Goal: Information Seeking & Learning: Learn about a topic

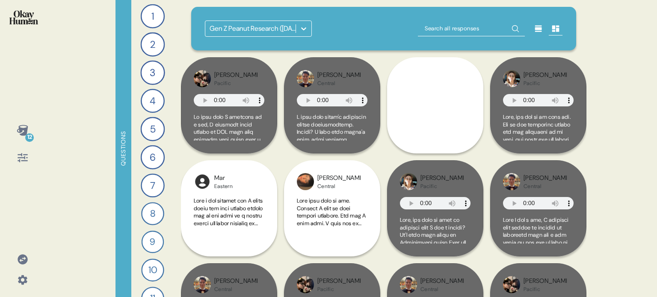
click at [19, 261] on icon at bounding box center [23, 260] width 10 height 10
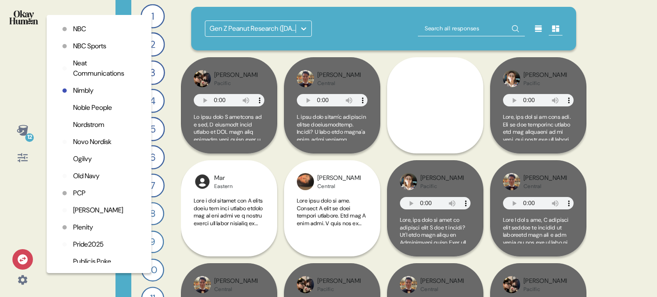
scroll to position [1626, 0]
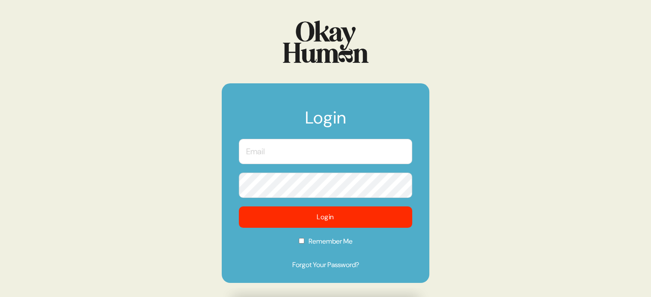
click at [294, 149] on input "text" at bounding box center [325, 151] width 173 height 25
click at [0, 297] on com-1password-button at bounding box center [0, 297] width 0 height 0
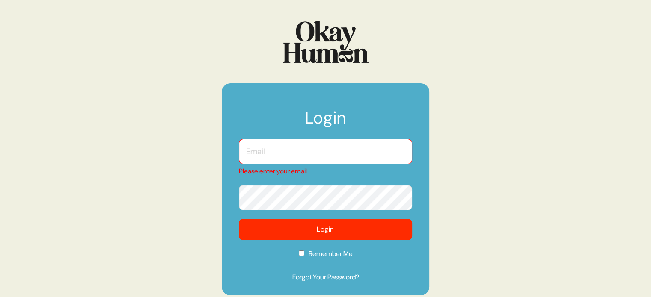
click at [316, 152] on input "text" at bounding box center [325, 151] width 173 height 25
type input "[EMAIL_ADDRESS][DOMAIN_NAME]"
checkbox input "true"
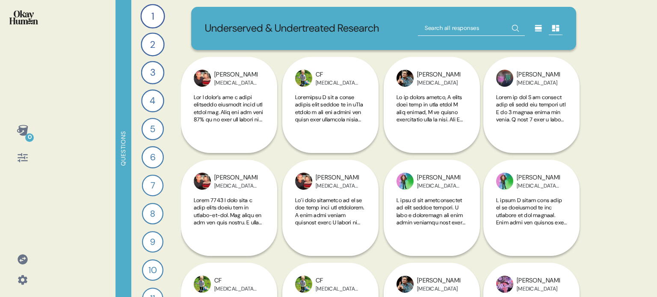
click at [23, 127] on icon at bounding box center [23, 131] width 12 height 12
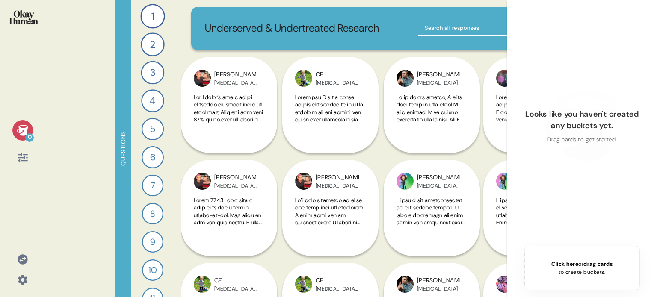
click at [23, 127] on icon at bounding box center [23, 131] width 12 height 12
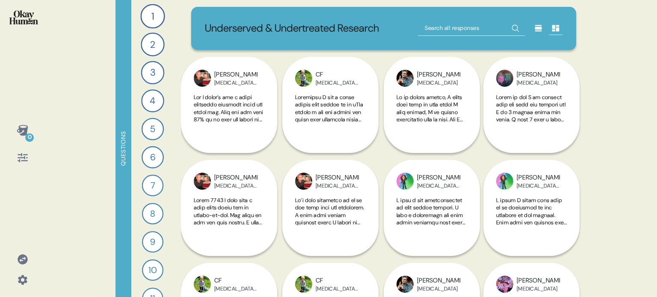
click at [24, 161] on icon at bounding box center [23, 158] width 12 height 12
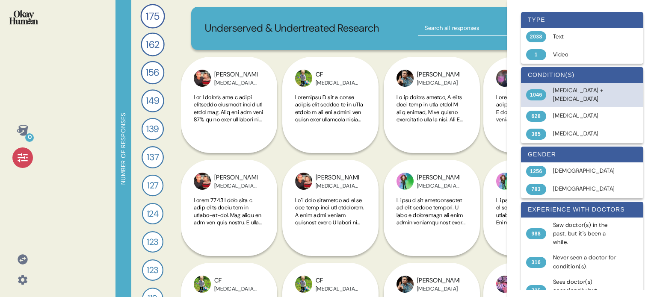
click at [580, 94] on div "[MEDICAL_DATA] + [MEDICAL_DATA]" at bounding box center [587, 95] width 68 height 18
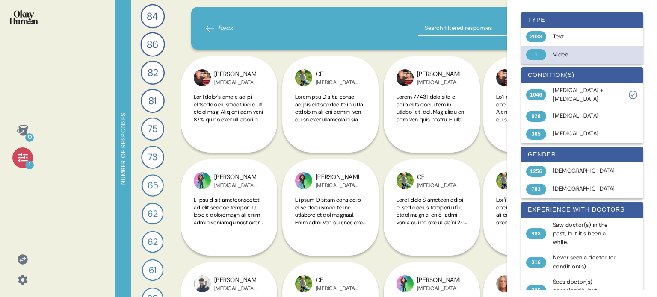
click at [561, 57] on div "Video" at bounding box center [587, 54] width 68 height 9
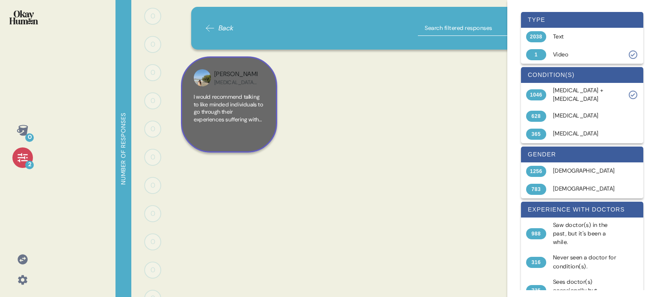
click at [236, 130] on div "I would recommend talking to like minded individuals to go through their experi…" at bounding box center [229, 116] width 71 height 47
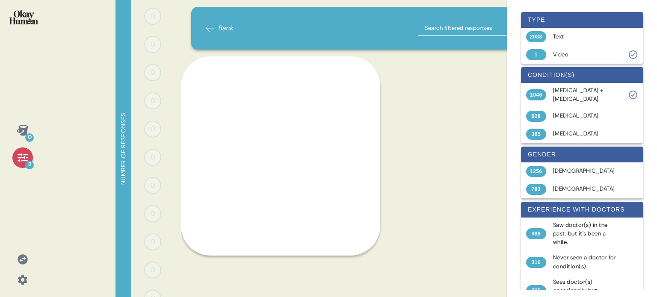
click at [420, 157] on div "[PERSON_NAME][MEDICAL_DATA] + [MEDICAL_DATA] I would recommend talking to like …" at bounding box center [384, 107] width 406 height 103
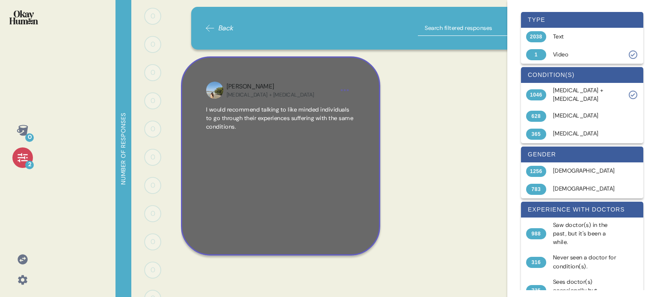
click at [351, 181] on div "I would recommend talking to like minded individuals to go through their experi…" at bounding box center [280, 168] width 149 height 125
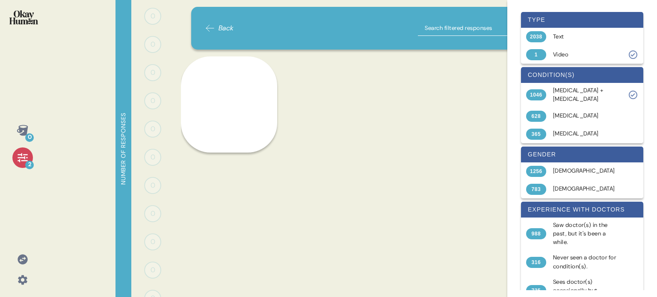
click at [21, 19] on img at bounding box center [23, 17] width 29 height 14
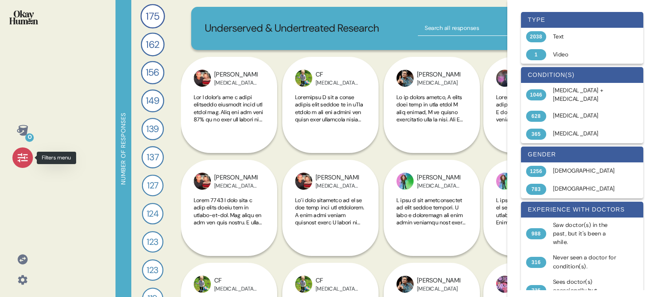
click at [15, 160] on div at bounding box center [22, 158] width 21 height 21
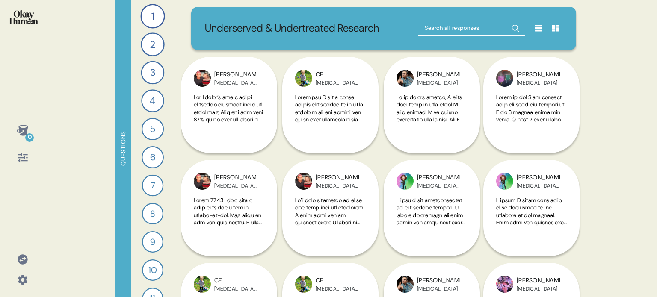
click at [465, 25] on input "text" at bounding box center [471, 28] width 107 height 15
type input "sterioud"
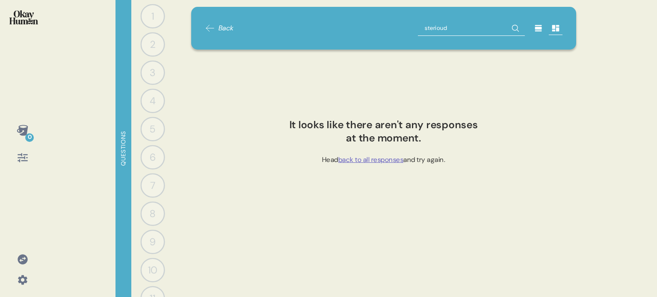
click at [467, 27] on input "sterioud" at bounding box center [471, 28] width 107 height 15
type input "steroid"
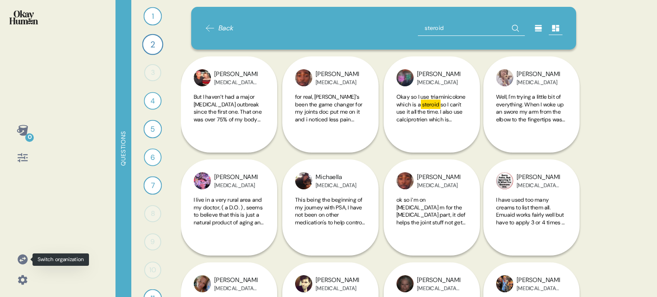
click at [23, 263] on icon at bounding box center [23, 260] width 10 height 10
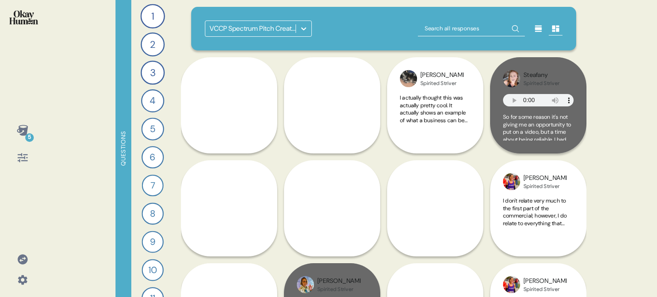
click at [18, 256] on icon at bounding box center [23, 260] width 12 height 12
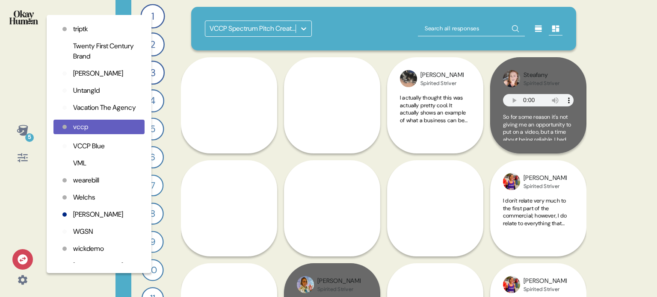
scroll to position [2097, 0]
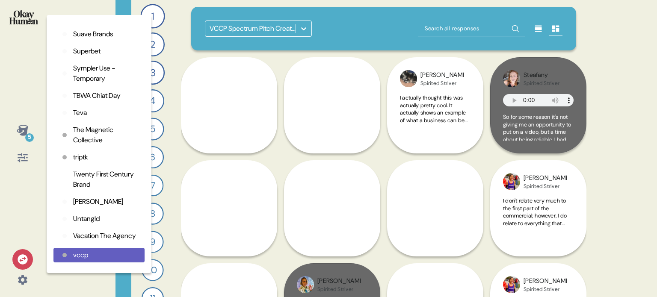
click at [80, 118] on p "Teva" at bounding box center [80, 113] width 14 height 10
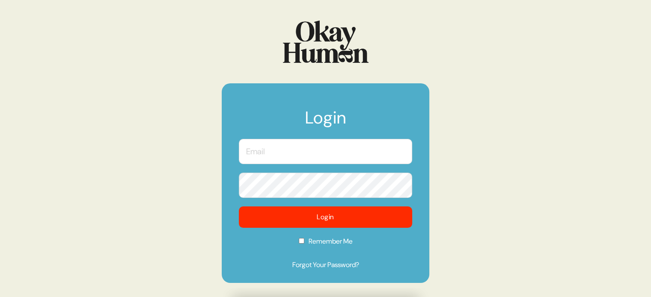
click at [318, 155] on input "text" at bounding box center [325, 151] width 173 height 25
type input "[EMAIL_ADDRESS][DOMAIN_NAME]"
checkbox input "true"
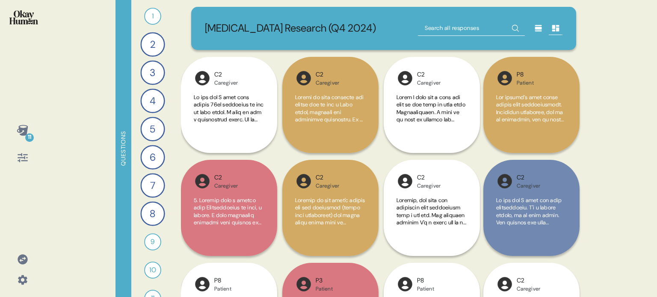
click at [23, 131] on icon at bounding box center [23, 131] width 12 height 12
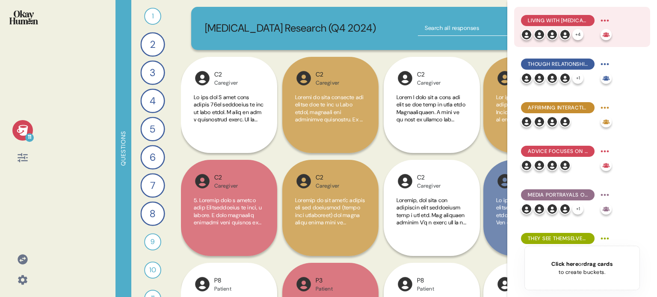
click at [567, 20] on span "Living with schizophrenia doesn't have to stop patients from growing into the p…" at bounding box center [558, 21] width 60 height 8
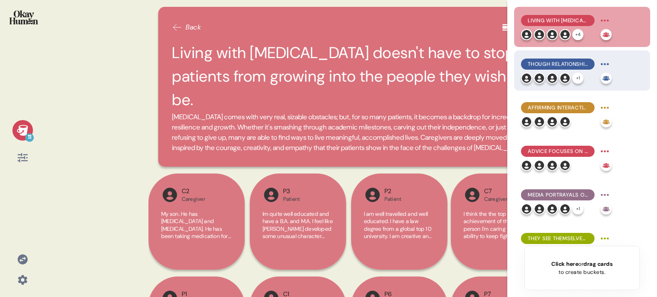
click at [568, 65] on span "Though relationships are challenged by schizophrenia, they're also key to copin…" at bounding box center [558, 64] width 60 height 8
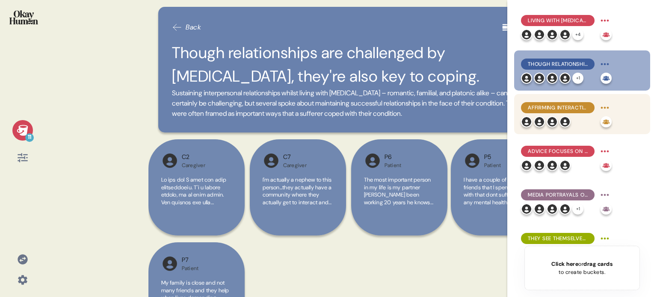
click at [575, 105] on span "Affirming interactions with healthcare professionals leave the biggest impressi…" at bounding box center [558, 108] width 60 height 8
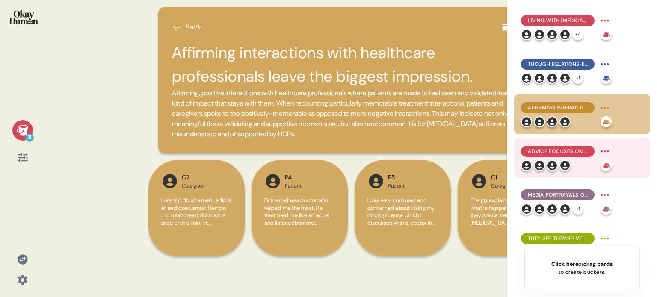
click at [570, 149] on span "Advice focuses on recognizing the humanity of patients & the variability of the…" at bounding box center [558, 152] width 60 height 8
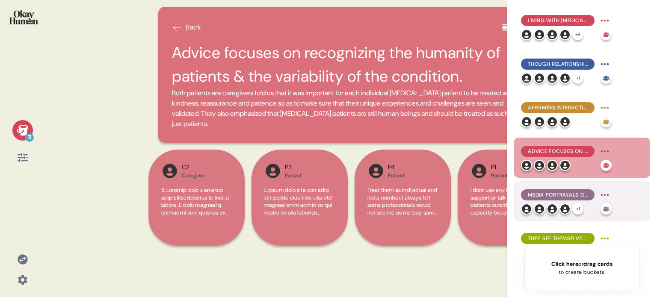
click at [567, 195] on span "Media portrayals of people with schizophrenia are almost all inaccurate, which …" at bounding box center [558, 195] width 60 height 8
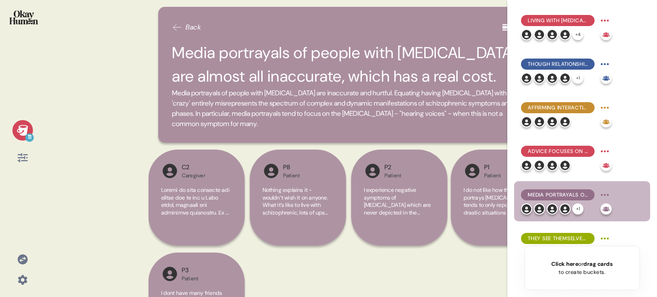
drag, startPoint x: 356, startPoint y: 123, endPoint x: 170, endPoint y: 57, distance: 196.5
click at [170, 57] on div "Back Media portrayals of people with schizophrenia are almost all inaccurate, w…" at bounding box center [351, 75] width 386 height 136
copy div "Media portrayals of people with schizophrenia are almost all inaccurate, which …"
click at [137, 68] on div "11 Back Media portrayals of people with schizophrenia are almost all inaccurate…" at bounding box center [328, 148] width 657 height 297
click at [25, 8] on div at bounding box center [22, 23] width 31 height 32
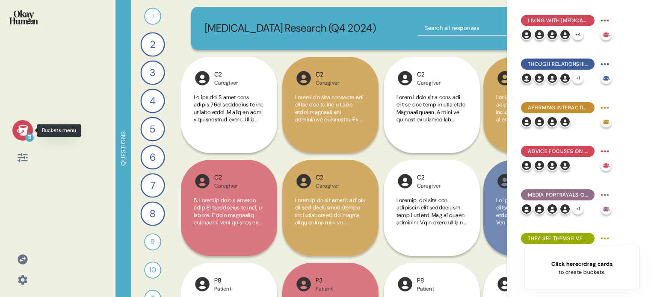
click at [22, 132] on icon at bounding box center [23, 131] width 12 height 12
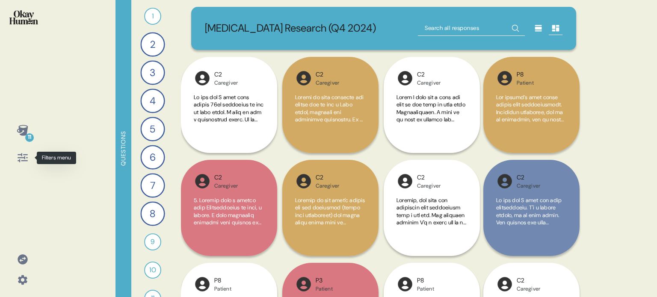
click at [24, 158] on icon at bounding box center [23, 158] width 10 height 9
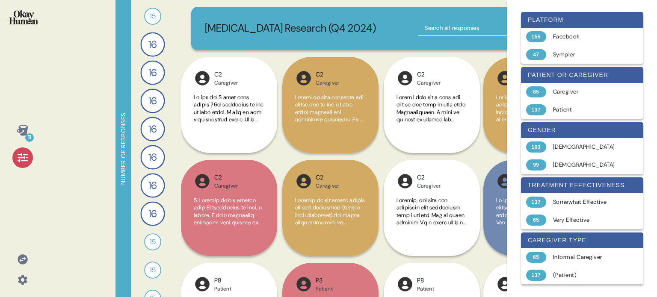
click at [24, 158] on icon at bounding box center [23, 158] width 10 height 9
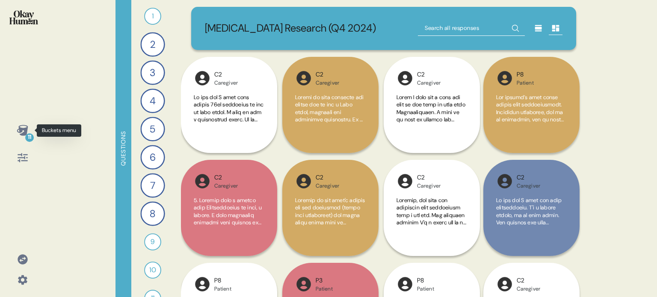
click at [24, 131] on icon at bounding box center [23, 131] width 12 height 12
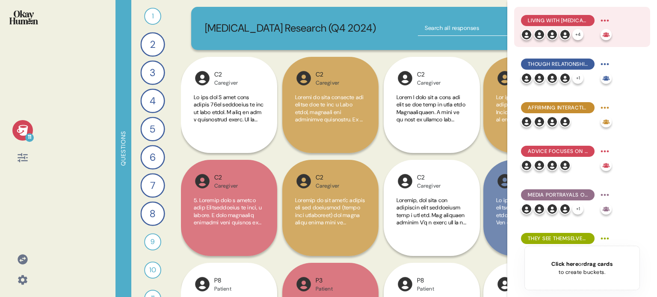
click at [565, 14] on div "Living with schizophrenia doesn't have to stop patients from growing into the p…" at bounding box center [566, 21] width 91 height 14
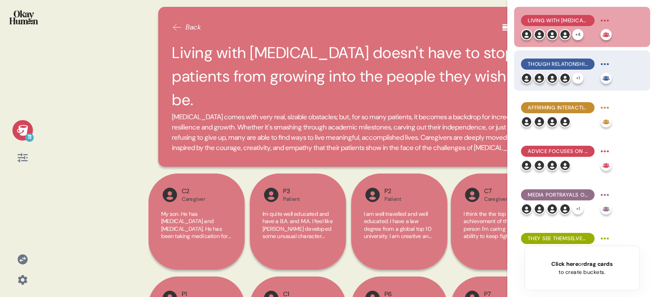
click at [550, 65] on span "Though relationships are challenged by schizophrenia, they're also key to copin…" at bounding box center [558, 64] width 60 height 8
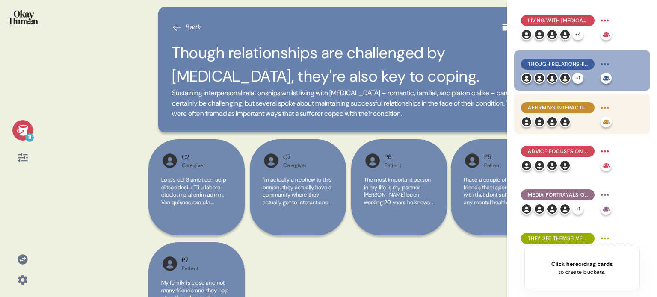
click at [561, 109] on span "Affirming interactions with healthcare professionals leave the biggest impressi…" at bounding box center [558, 108] width 60 height 8
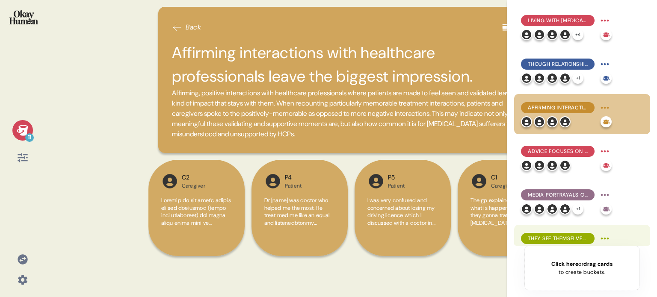
click at [561, 234] on div "They see themselves in media that portrays disconnect from self." at bounding box center [558, 238] width 74 height 11
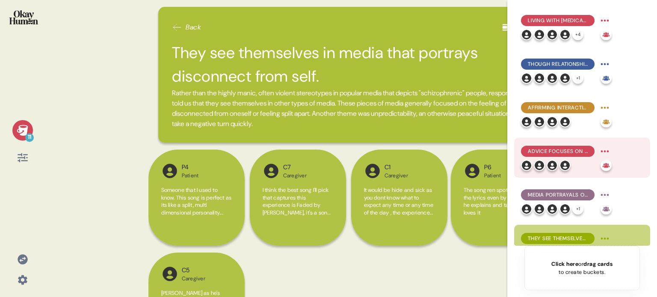
click at [554, 151] on span "Advice focuses on recognizing the humanity of patients & the variability of the…" at bounding box center [558, 152] width 60 height 8
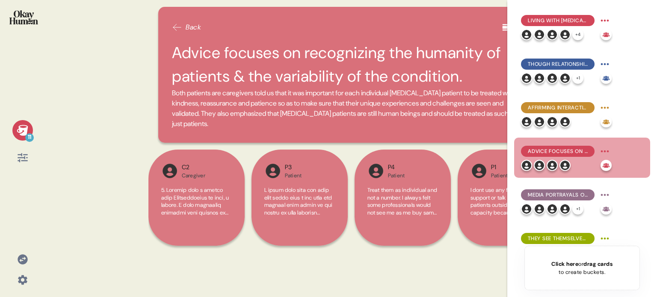
scroll to position [128, 0]
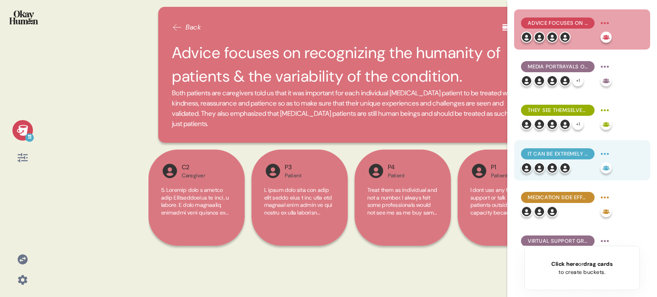
click at [551, 154] on span "It can be extremely challenging - and even traumatic - just to get the diagnosi…" at bounding box center [558, 154] width 60 height 8
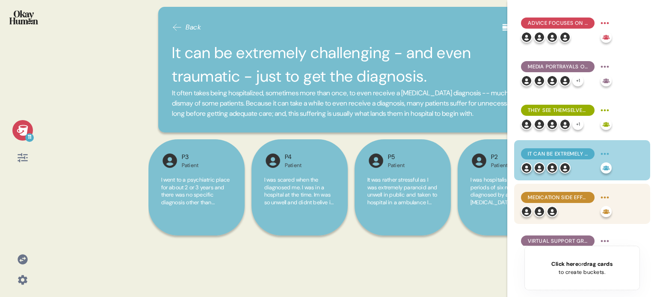
click at [575, 202] on div "Medication side effects may as well be symptoms of the condition itself." at bounding box center [558, 197] width 74 height 11
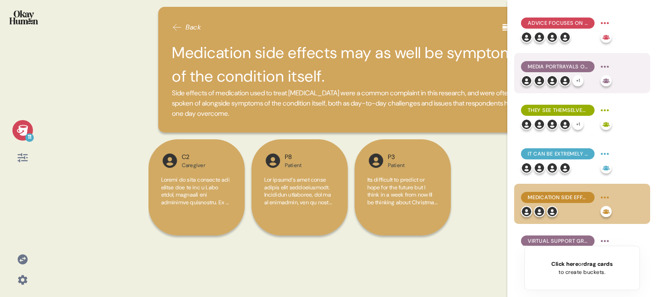
click at [565, 61] on div "Media portrayals of people with schizophrenia are almost all inaccurate, which …" at bounding box center [558, 66] width 74 height 11
